Goal: Navigation & Orientation: Understand site structure

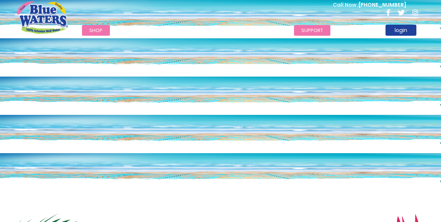
click at [305, 28] on link "support" at bounding box center [312, 30] width 36 height 11
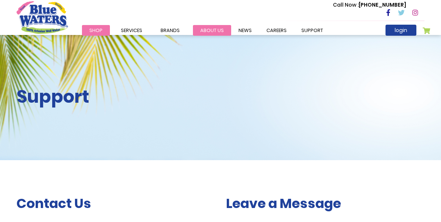
click at [215, 32] on link "about us" at bounding box center [212, 30] width 38 height 11
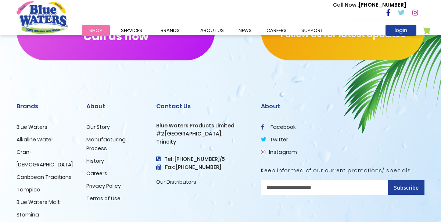
scroll to position [1854, 0]
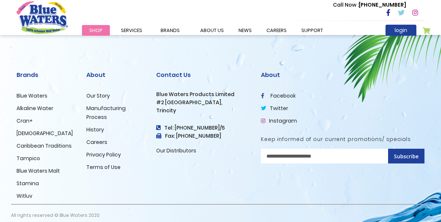
click at [95, 32] on span "Shop" at bounding box center [95, 30] width 13 height 7
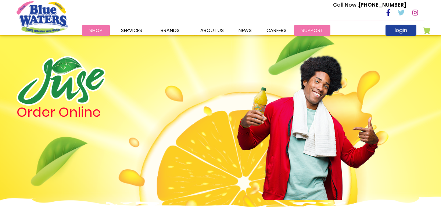
click at [311, 31] on link "support" at bounding box center [312, 30] width 36 height 11
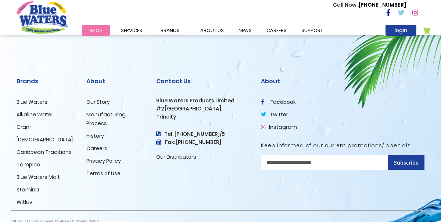
scroll to position [971, 0]
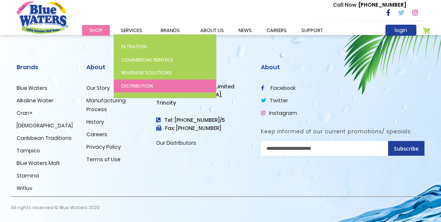
click at [136, 86] on span "Distribution" at bounding box center [137, 85] width 32 height 7
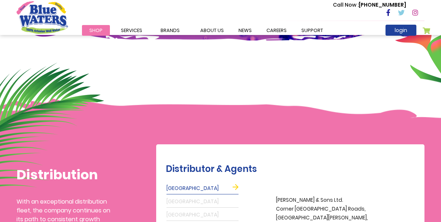
scroll to position [63, 0]
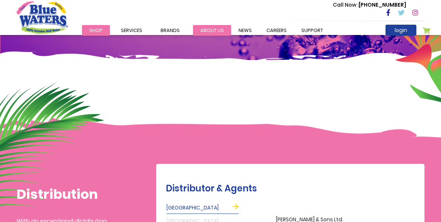
click at [199, 26] on link "about us" at bounding box center [212, 30] width 38 height 11
